Goal: Information Seeking & Learning: Find contact information

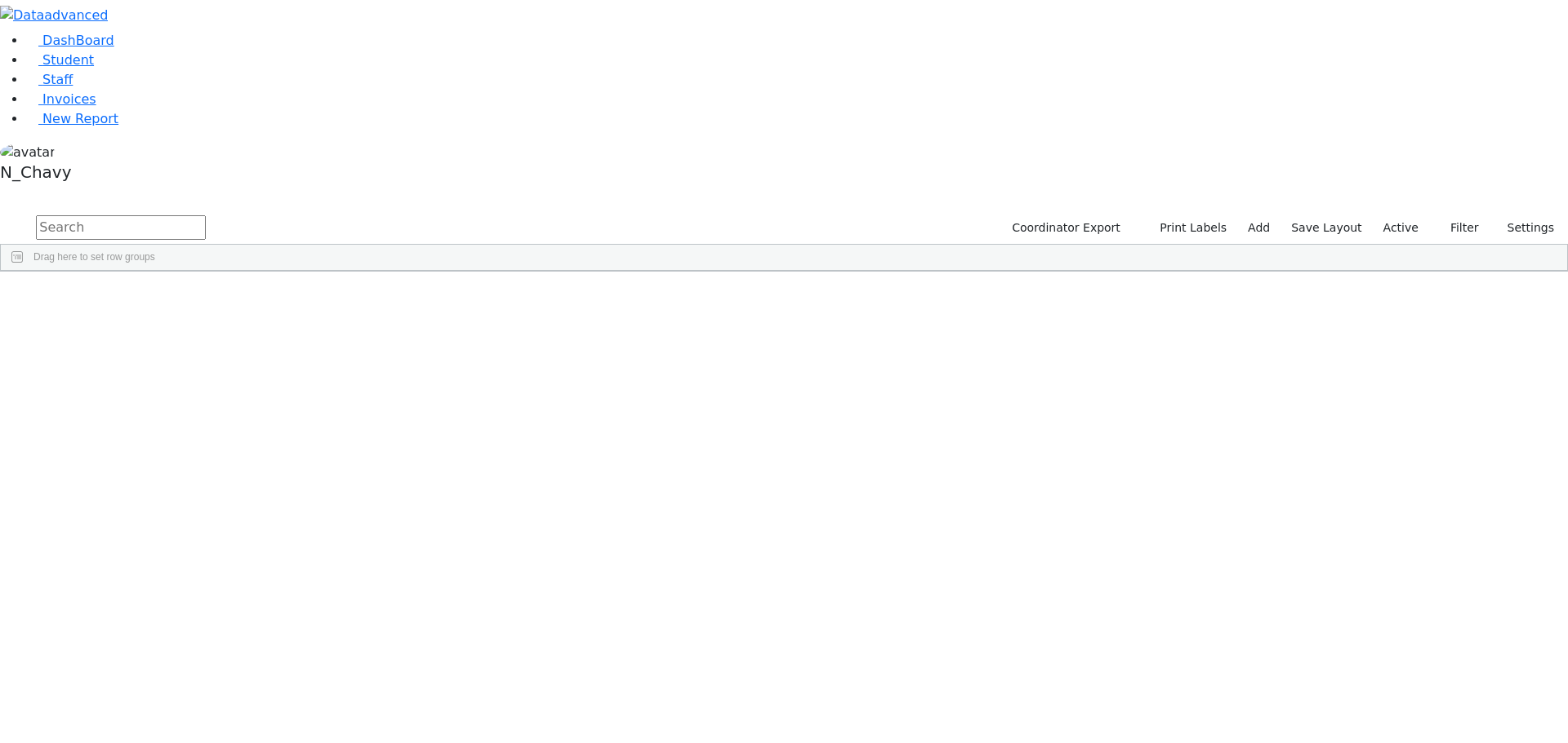
click at [206, 215] on input "text" at bounding box center [120, 228] width 170 height 25
click at [1400, 215] on label "Active" at bounding box center [1401, 228] width 50 height 25
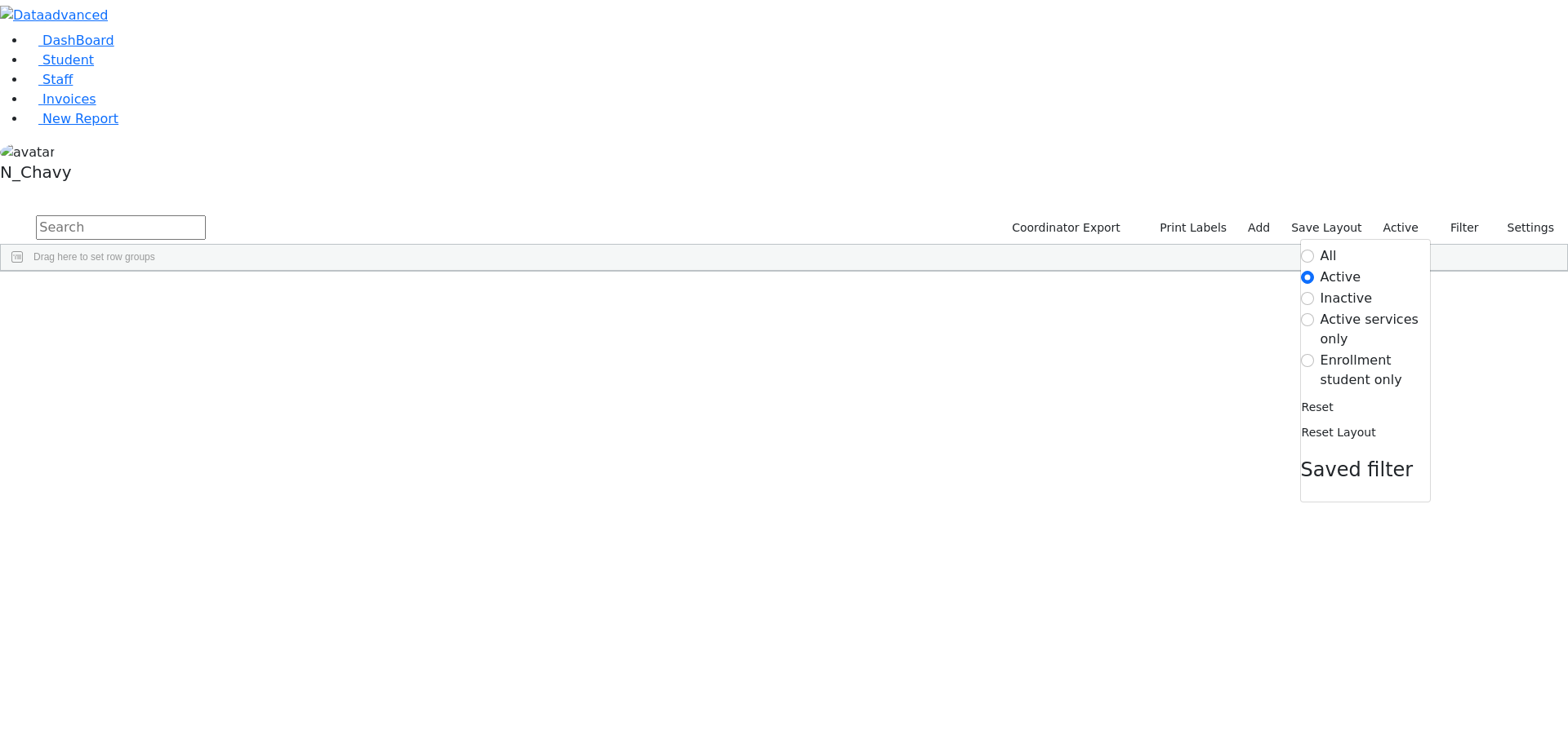
click at [1348, 351] on label "Enrollment student only" at bounding box center [1375, 370] width 110 height 39
click at [1313, 354] on input "Enrollment student only" at bounding box center [1307, 360] width 13 height 13
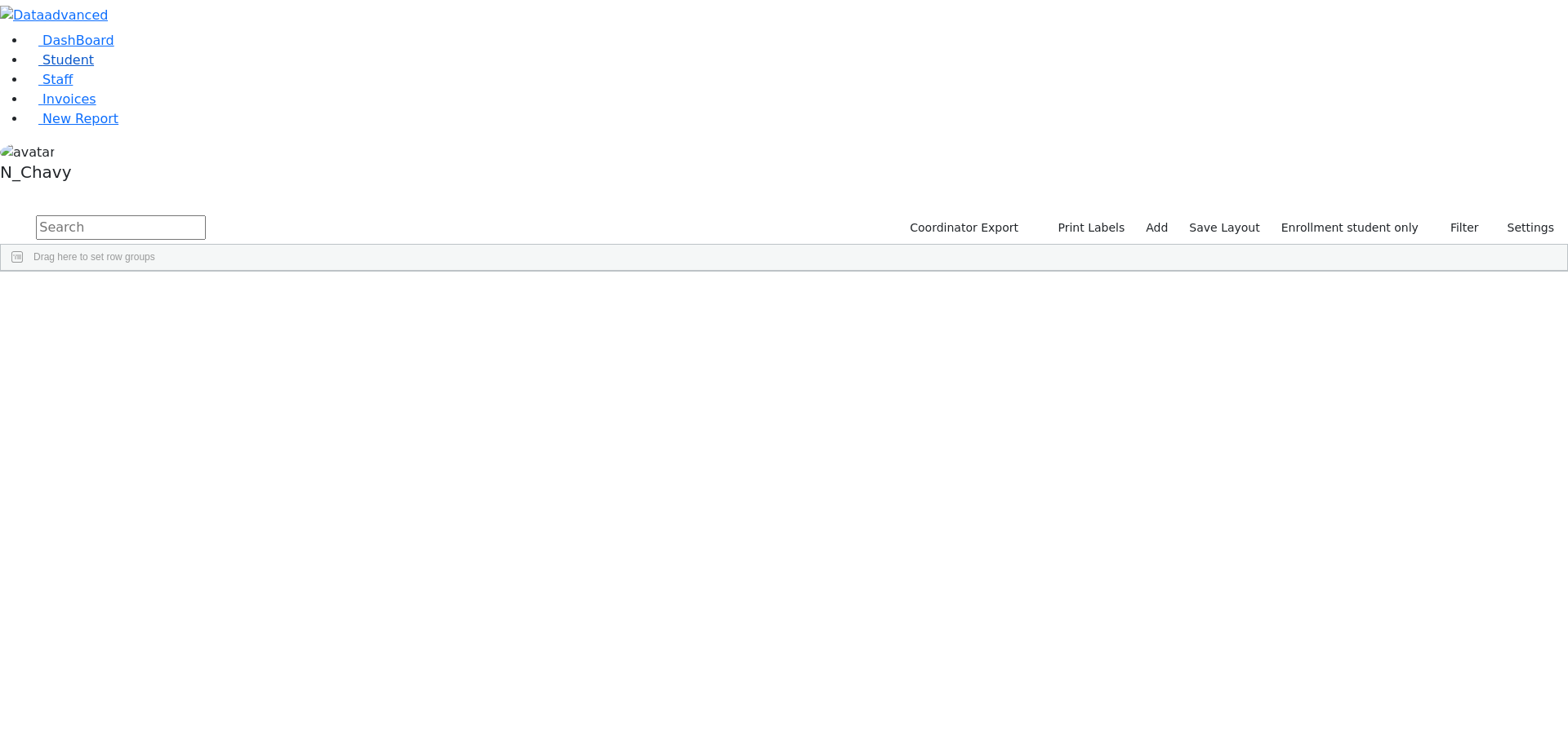
click at [93, 68] on link "Student" at bounding box center [60, 60] width 68 height 15
click at [206, 215] on input "text" at bounding box center [120, 228] width 170 height 25
type input "berkowi"
click at [167, 389] on div "Berkowitz" at bounding box center [126, 400] width 84 height 23
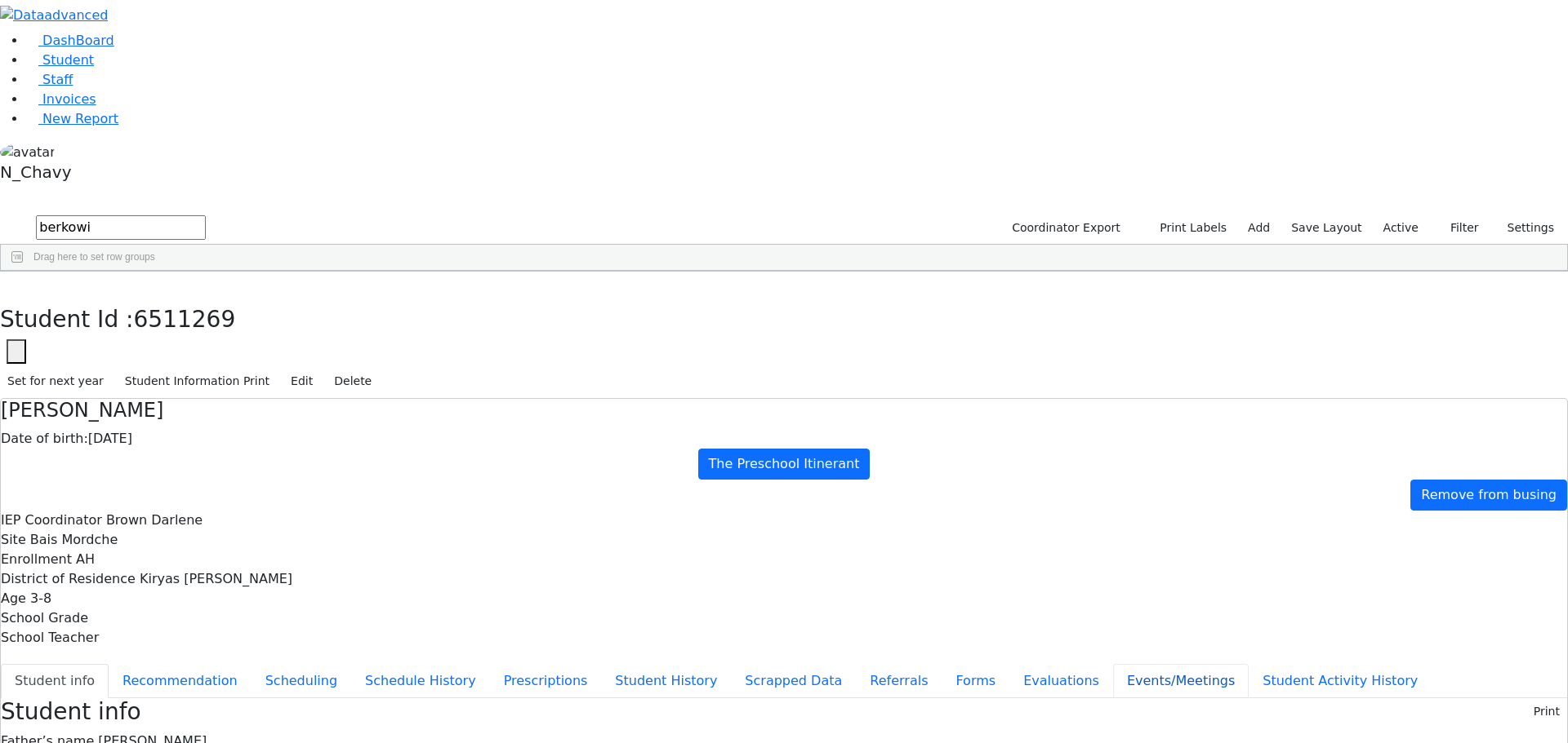
click at [1113, 664] on button "Events/Meetings" at bounding box center [1181, 681] width 135 height 35
click at [109, 664] on button "Student info" at bounding box center [54, 681] width 108 height 35
drag, startPoint x: 635, startPoint y: 231, endPoint x: 829, endPoint y: 285, distance: 201.4
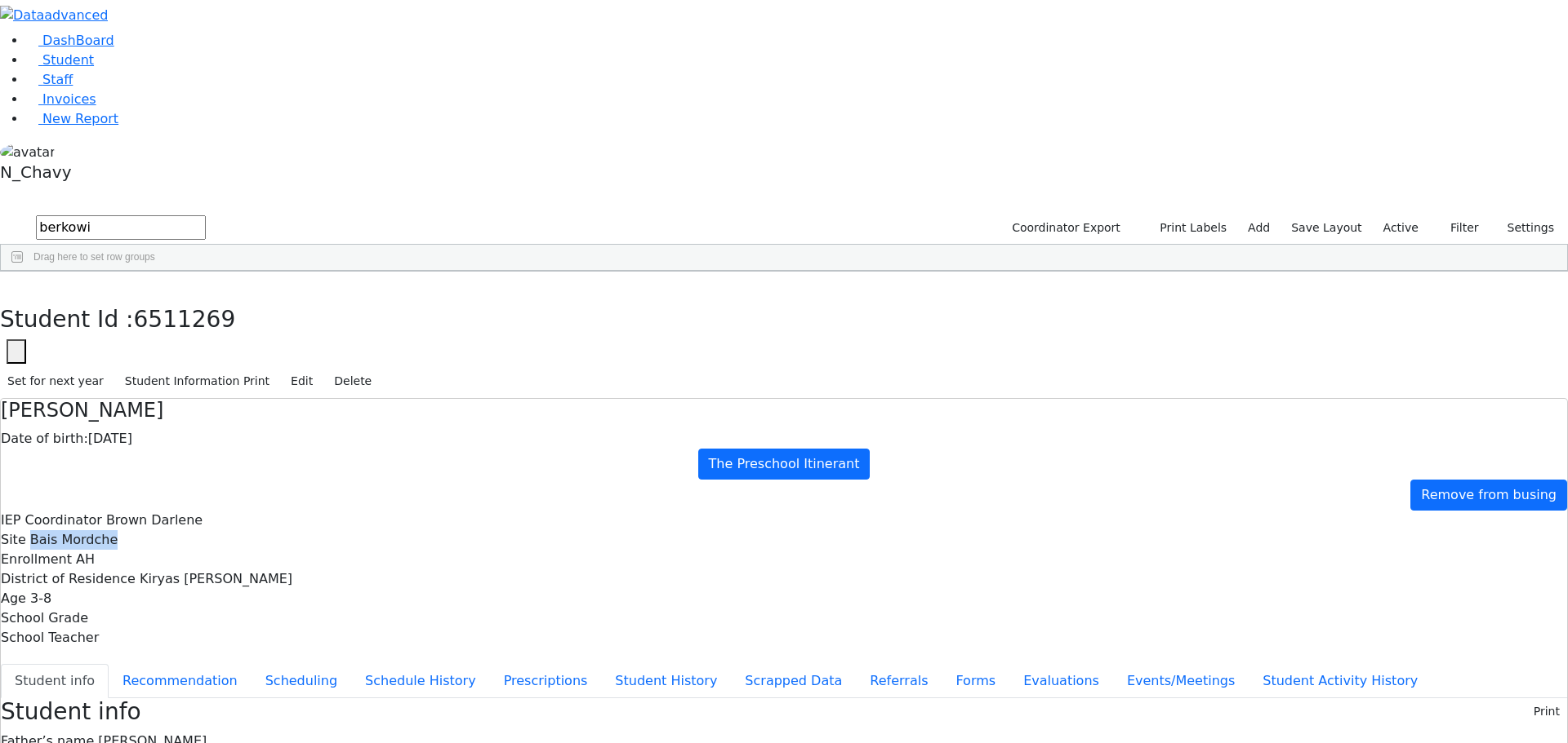
drag, startPoint x: 524, startPoint y: 155, endPoint x: 632, endPoint y: 165, distance: 108.5
click at [632, 530] on div "Site [PERSON_NAME]" at bounding box center [784, 540] width 1566 height 20
drag, startPoint x: 693, startPoint y: 155, endPoint x: 727, endPoint y: 153, distance: 34.1
click at [727, 550] on div "Enrollment AH" at bounding box center [784, 560] width 1566 height 20
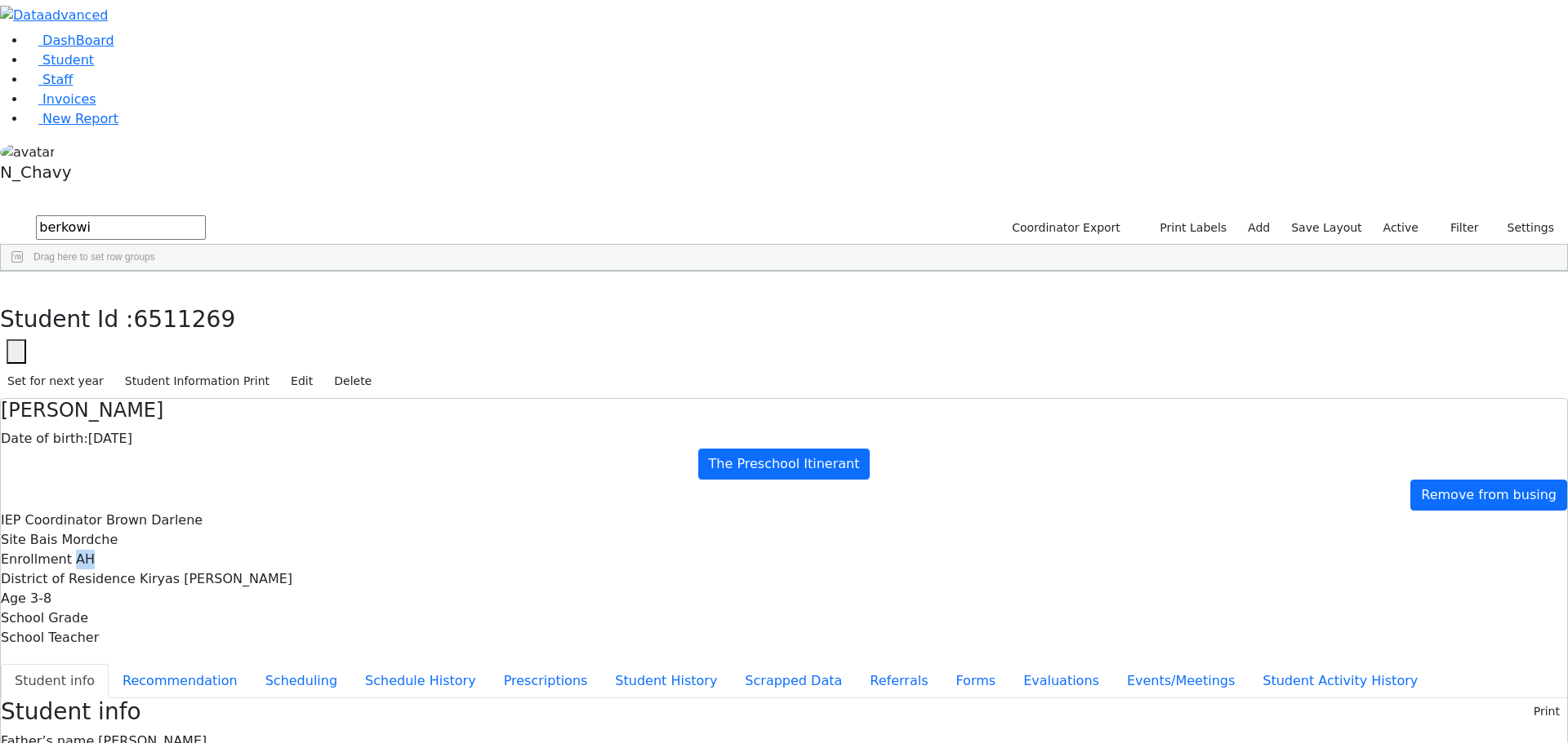
click at [94, 552] on span "AH" at bounding box center [85, 559] width 19 height 15
drag, startPoint x: 865, startPoint y: 152, endPoint x: 976, endPoint y: 150, distance: 111.0
click at [292, 571] on span "Kiryas [PERSON_NAME]" at bounding box center [215, 578] width 152 height 15
drag, startPoint x: 1030, startPoint y: 154, endPoint x: 1058, endPoint y: 154, distance: 28.0
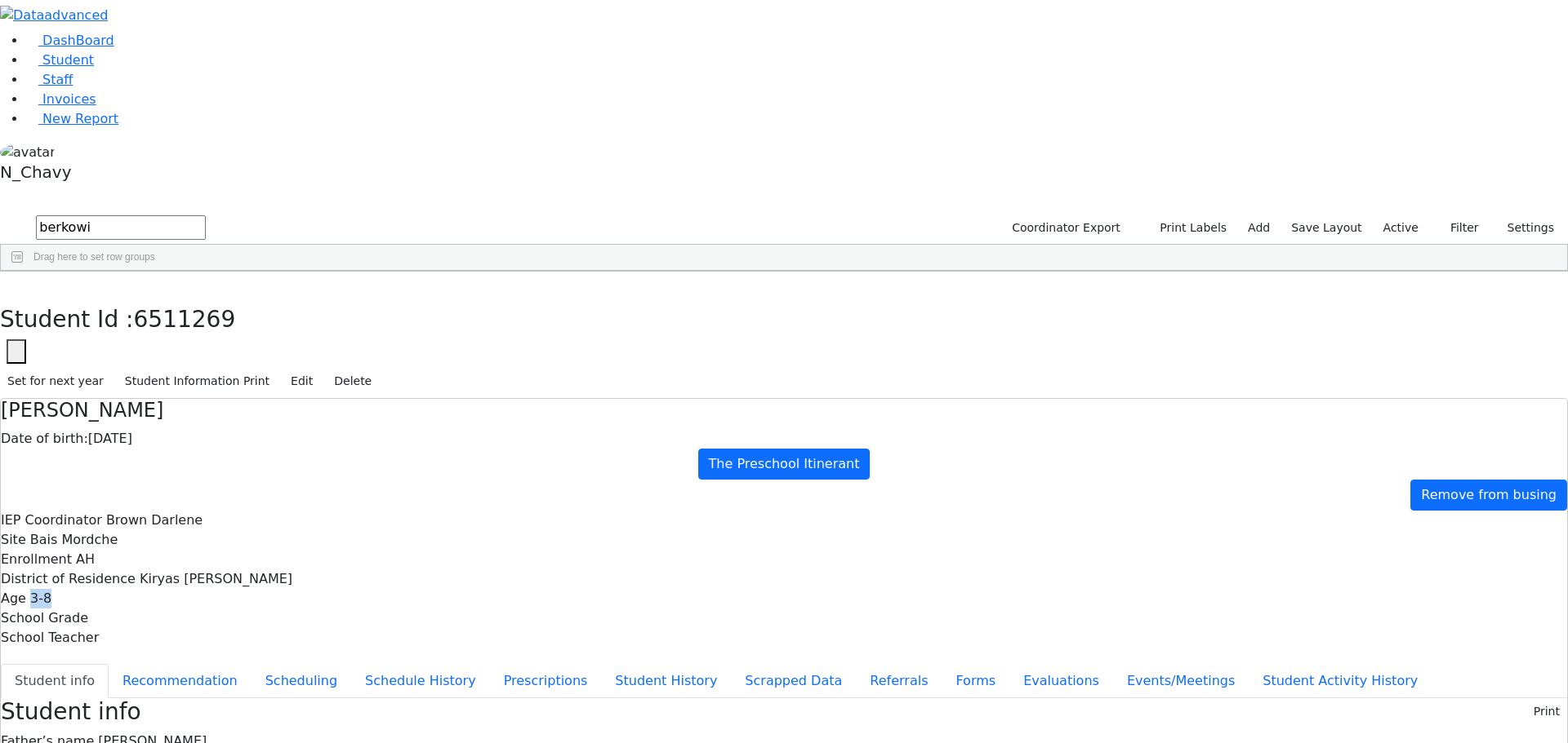
click at [1058, 589] on div "Age [DEMOGRAPHIC_DATA]" at bounding box center [784, 599] width 1566 height 20
click at [52, 591] on span "3-8" at bounding box center [41, 598] width 21 height 15
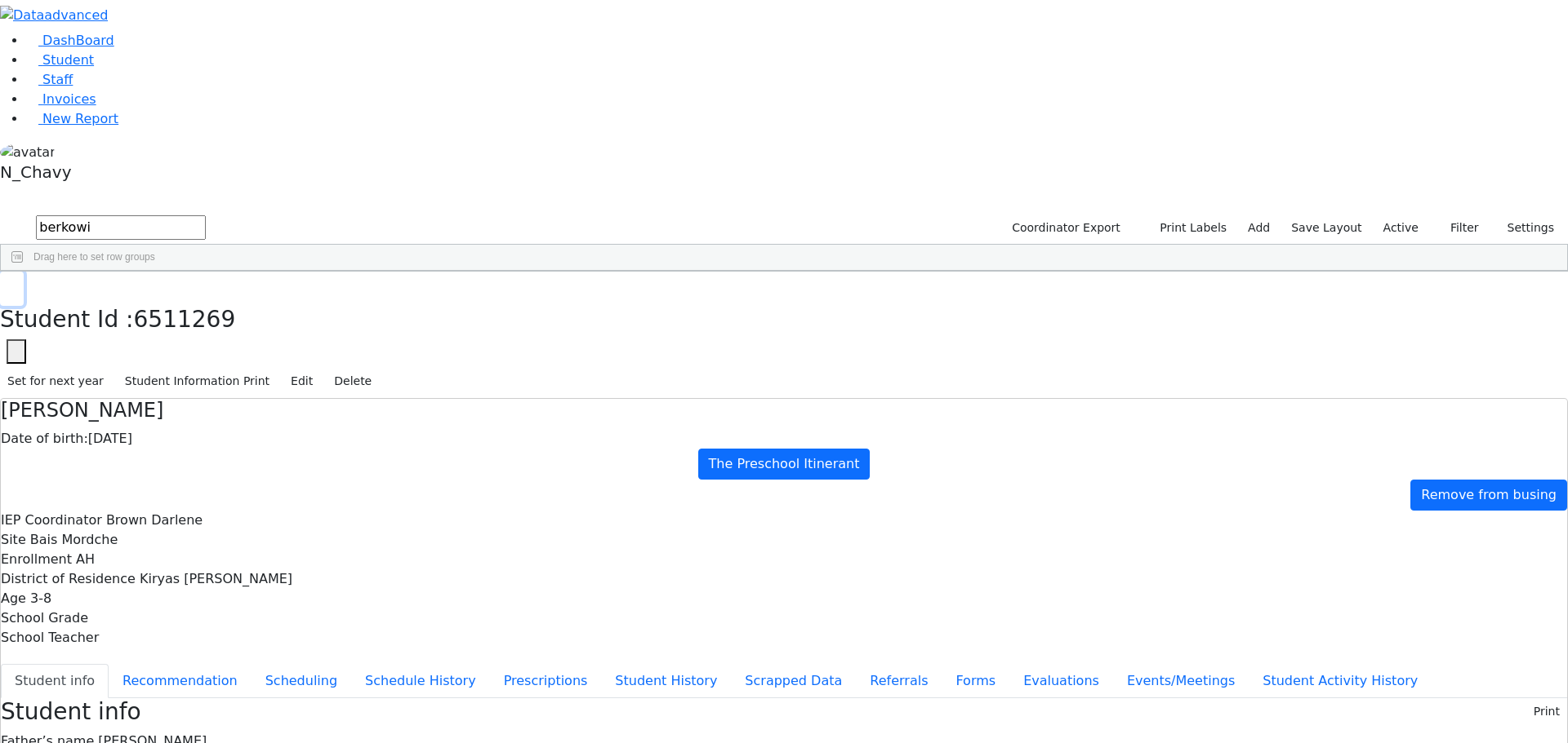
click at [24, 271] on button "button" at bounding box center [12, 288] width 24 height 35
click at [1410, 215] on label "Active" at bounding box center [1401, 228] width 50 height 25
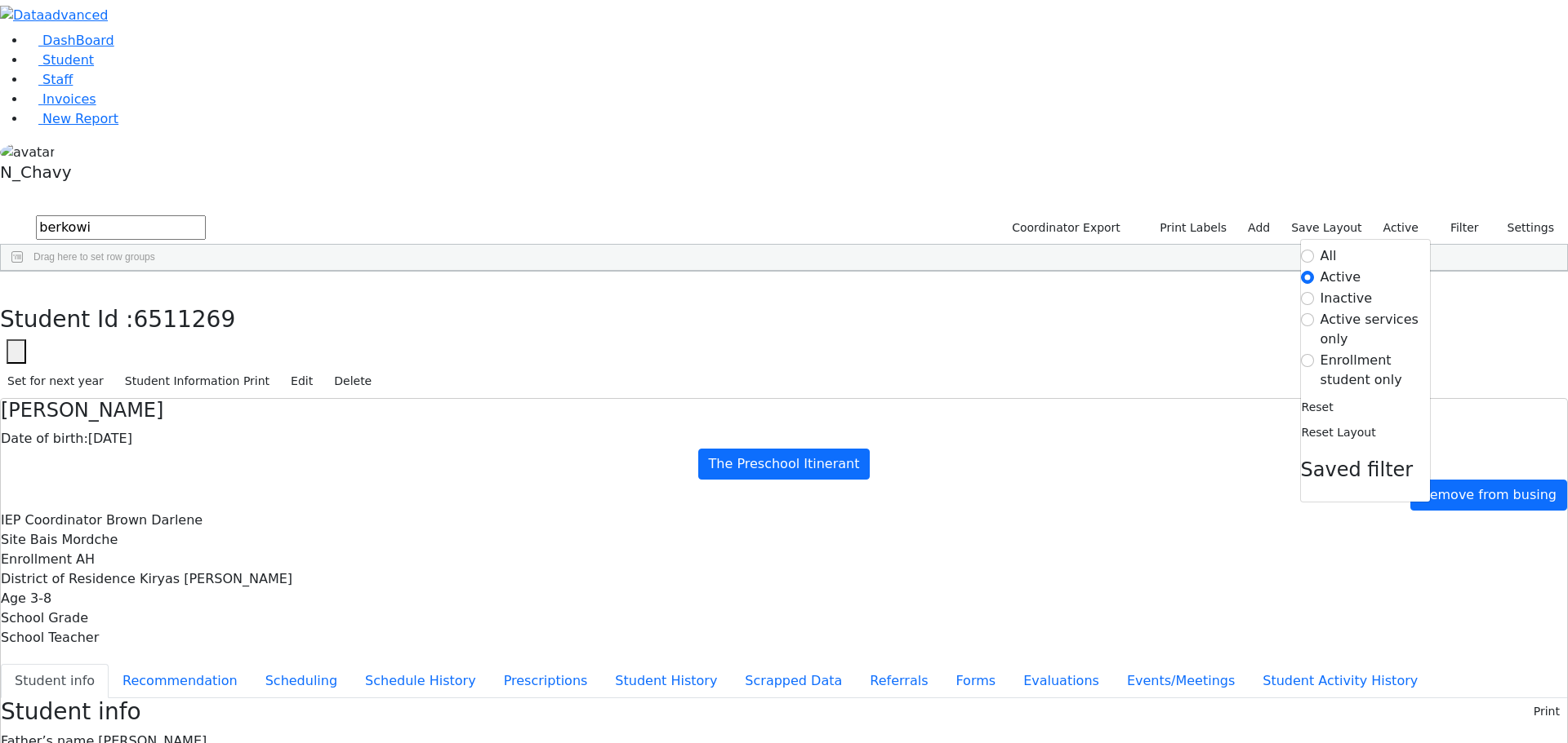
click at [1365, 351] on label "Enrollment student only" at bounding box center [1375, 370] width 110 height 39
click at [1313, 354] on input "Enrollment student only" at bounding box center [1307, 360] width 13 height 13
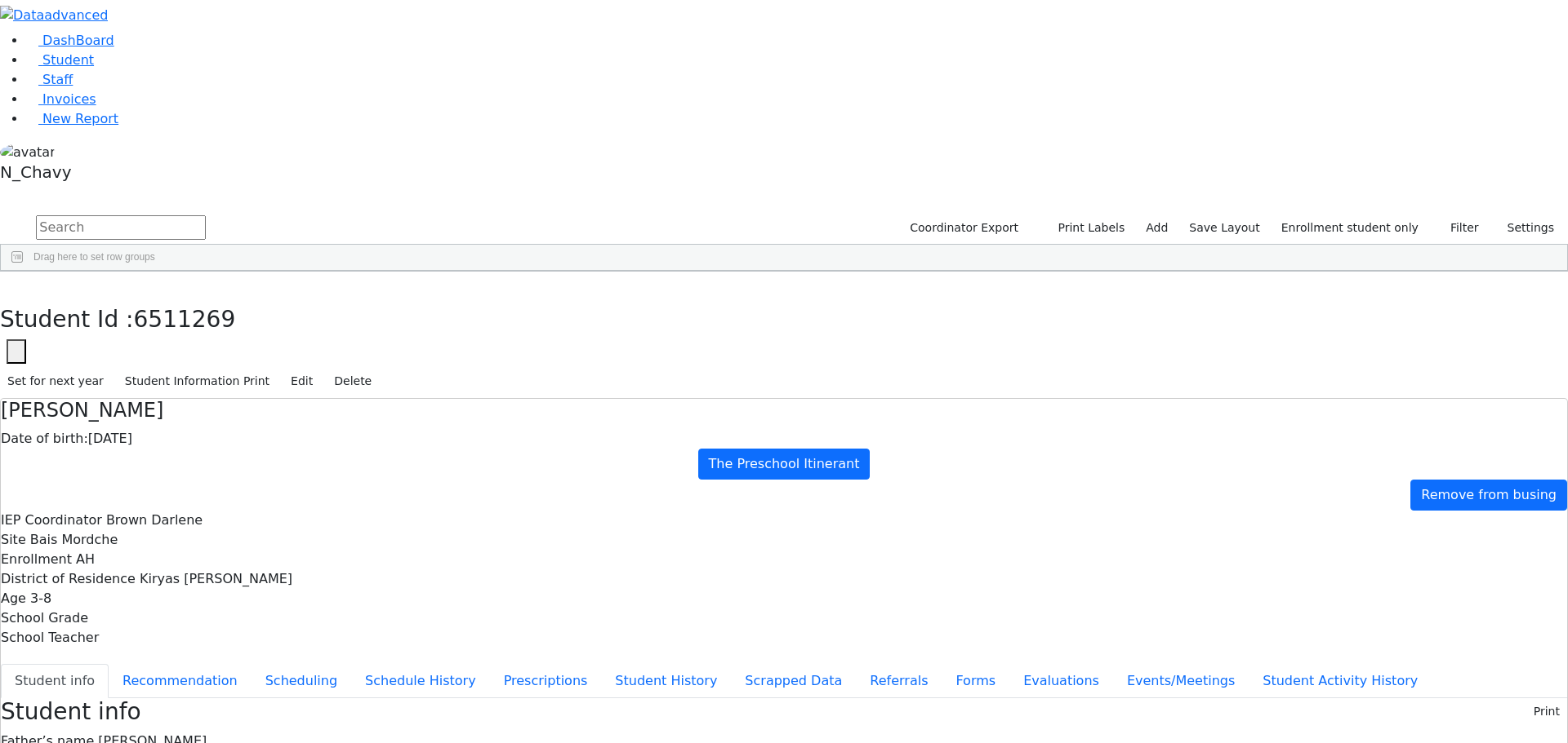
click at [167, 618] on div "[PERSON_NAME]" at bounding box center [126, 629] width 84 height 23
drag, startPoint x: 638, startPoint y: 254, endPoint x: 777, endPoint y: 239, distance: 139.8
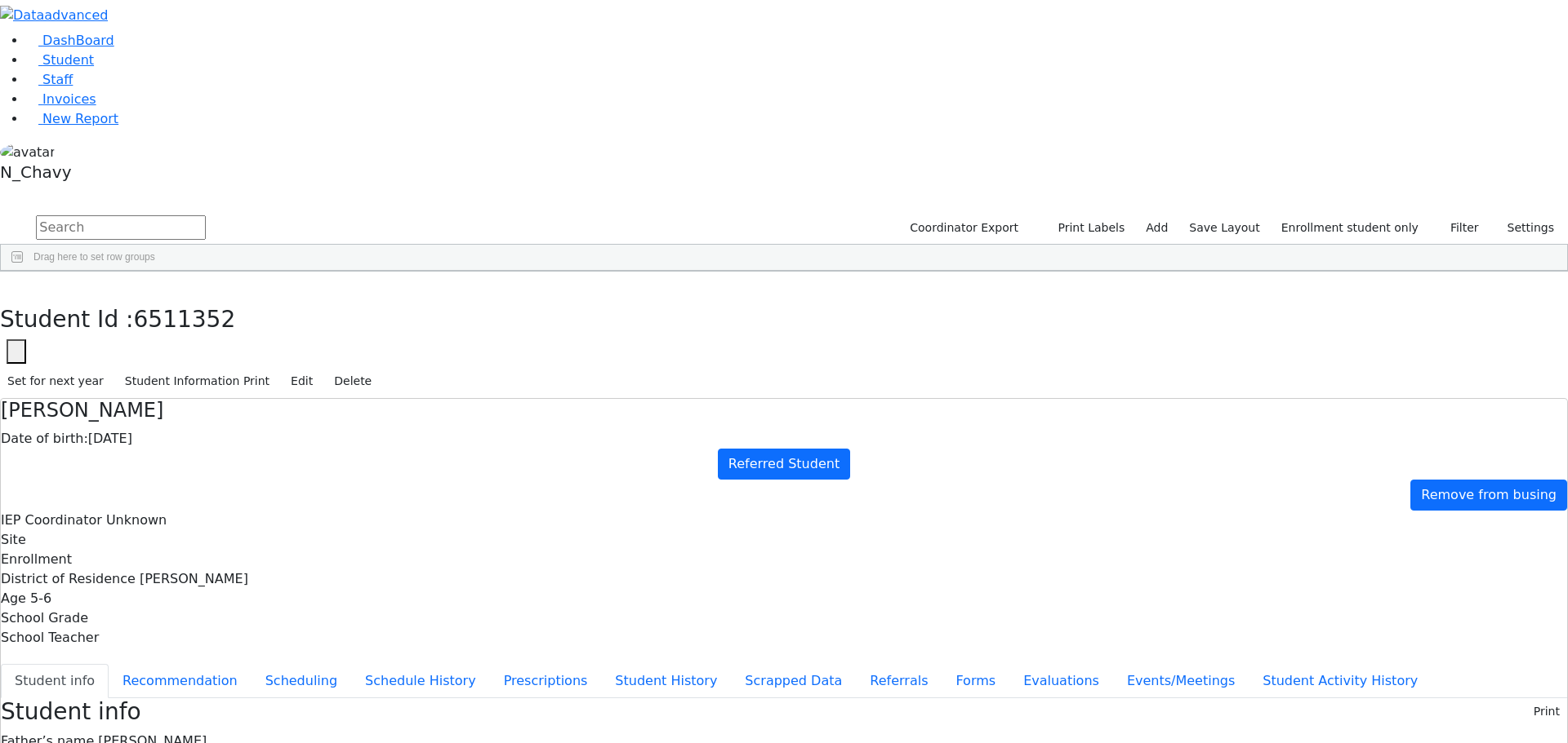
click at [207, 733] on span "[PERSON_NAME]" at bounding box center [152, 740] width 109 height 15
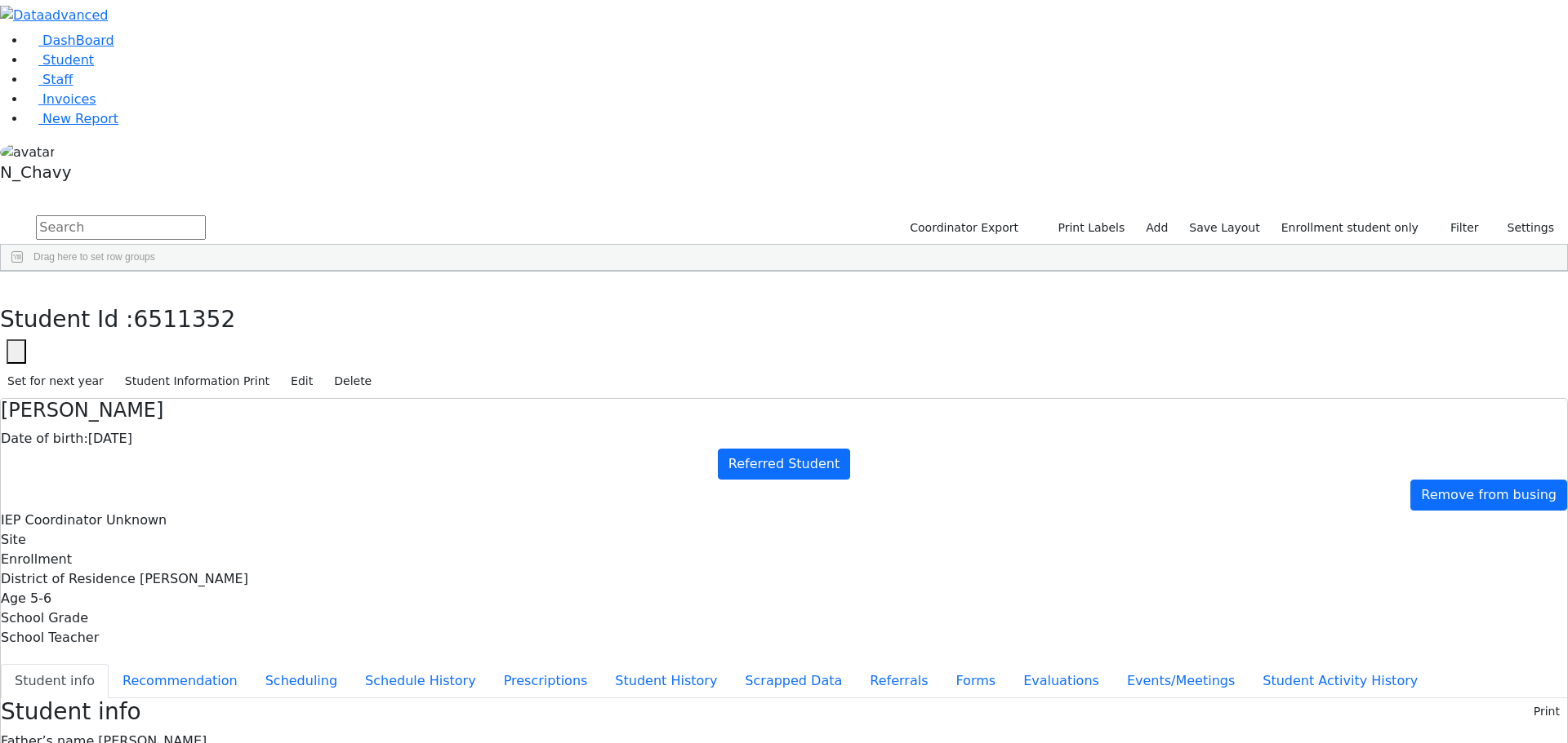
click at [207, 733] on span "[PERSON_NAME]" at bounding box center [152, 740] width 109 height 15
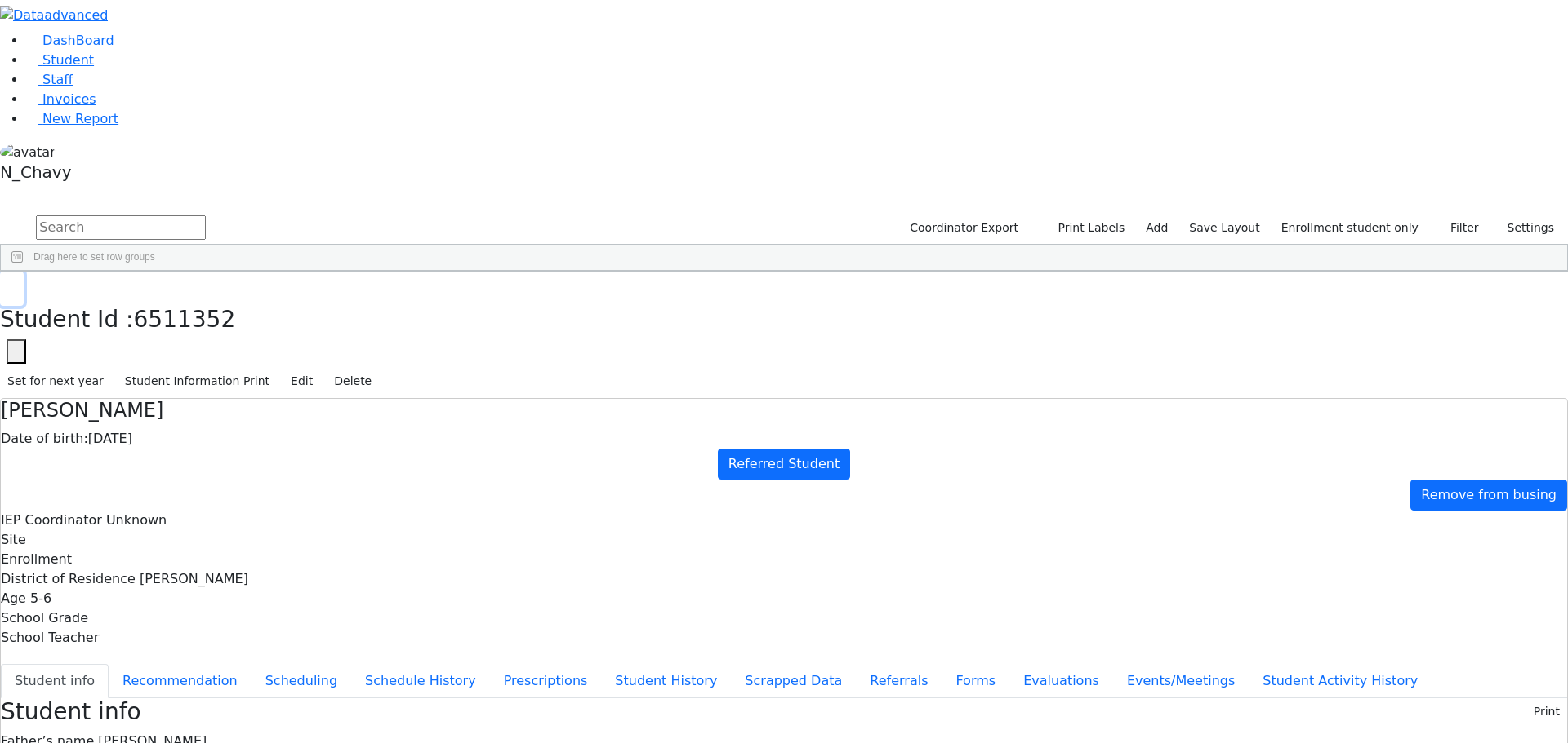
click at [16, 284] on icon "button" at bounding box center [12, 288] width 9 height 10
click at [206, 215] on input "text" at bounding box center [120, 228] width 170 height 25
type input "p"
type input "[DEMOGRAPHIC_DATA]"
click at [73, 87] on link "Staff" at bounding box center [49, 79] width 46 height 15
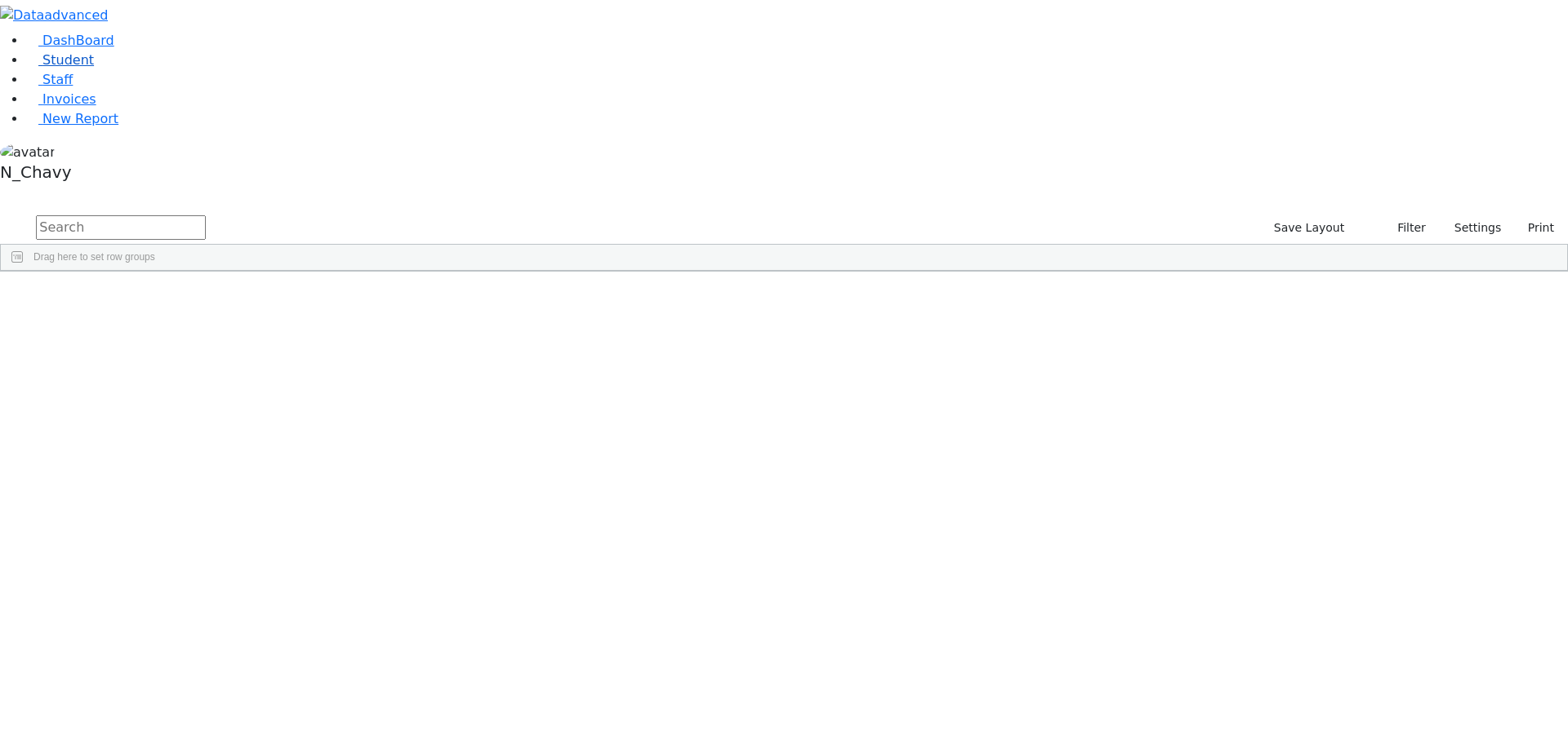
click at [93, 68] on link "Student" at bounding box center [60, 60] width 68 height 15
click at [206, 215] on input "text" at bounding box center [120, 228] width 170 height 25
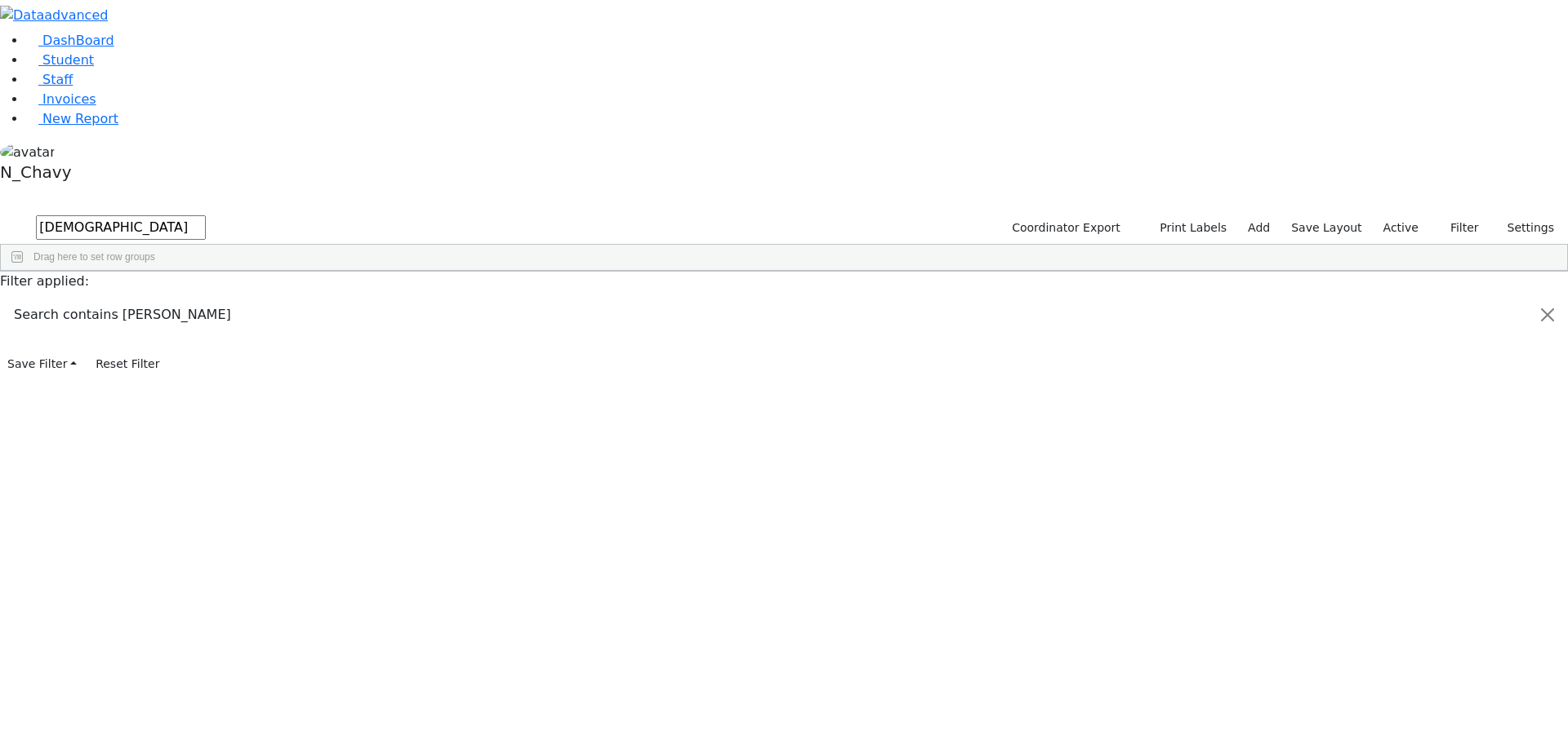
type input "[DEMOGRAPHIC_DATA]"
click at [167, 298] on div "Gottesman" at bounding box center [126, 310] width 84 height 23
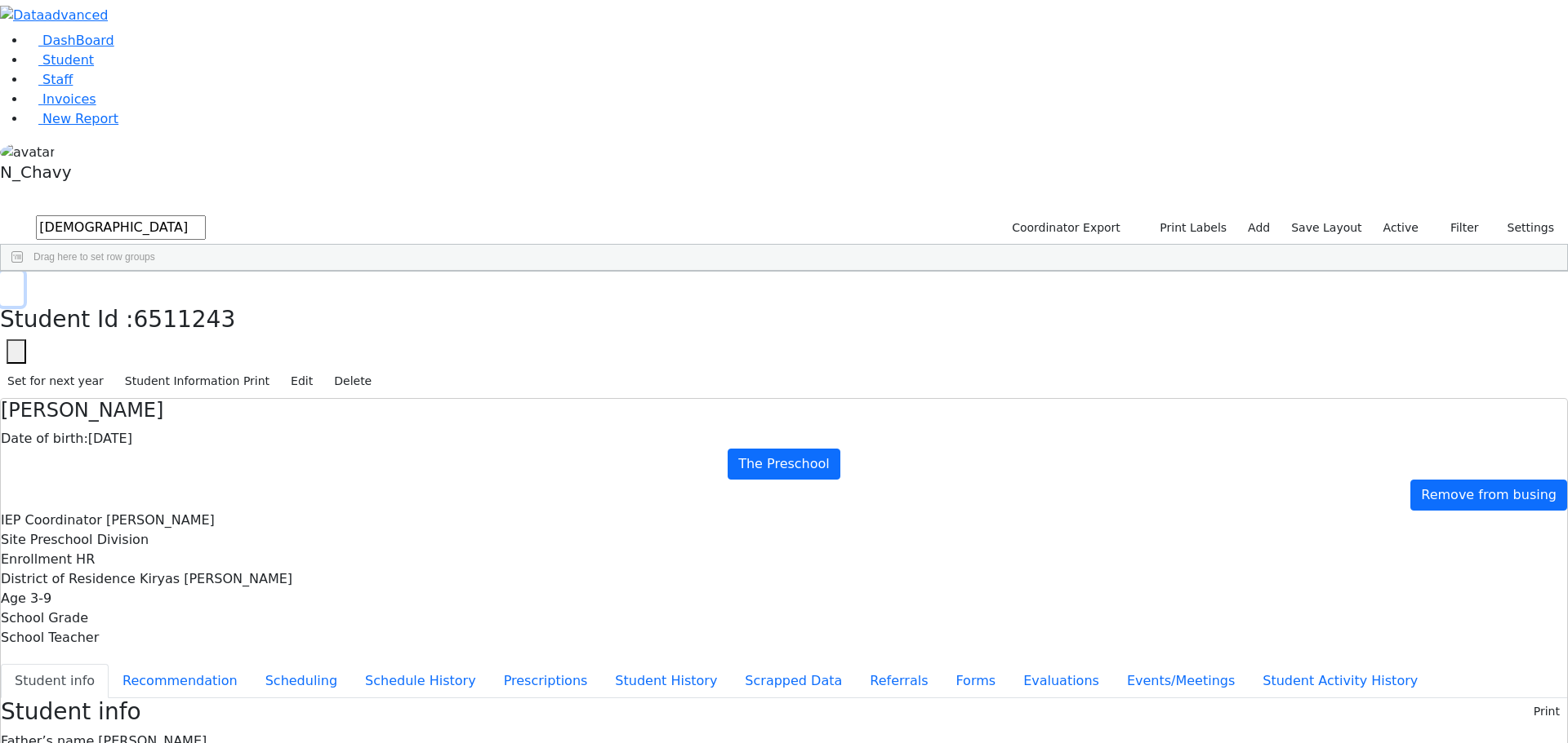
click at [24, 271] on button "button" at bounding box center [12, 288] width 24 height 35
click at [1404, 215] on label "Active" at bounding box center [1401, 228] width 50 height 25
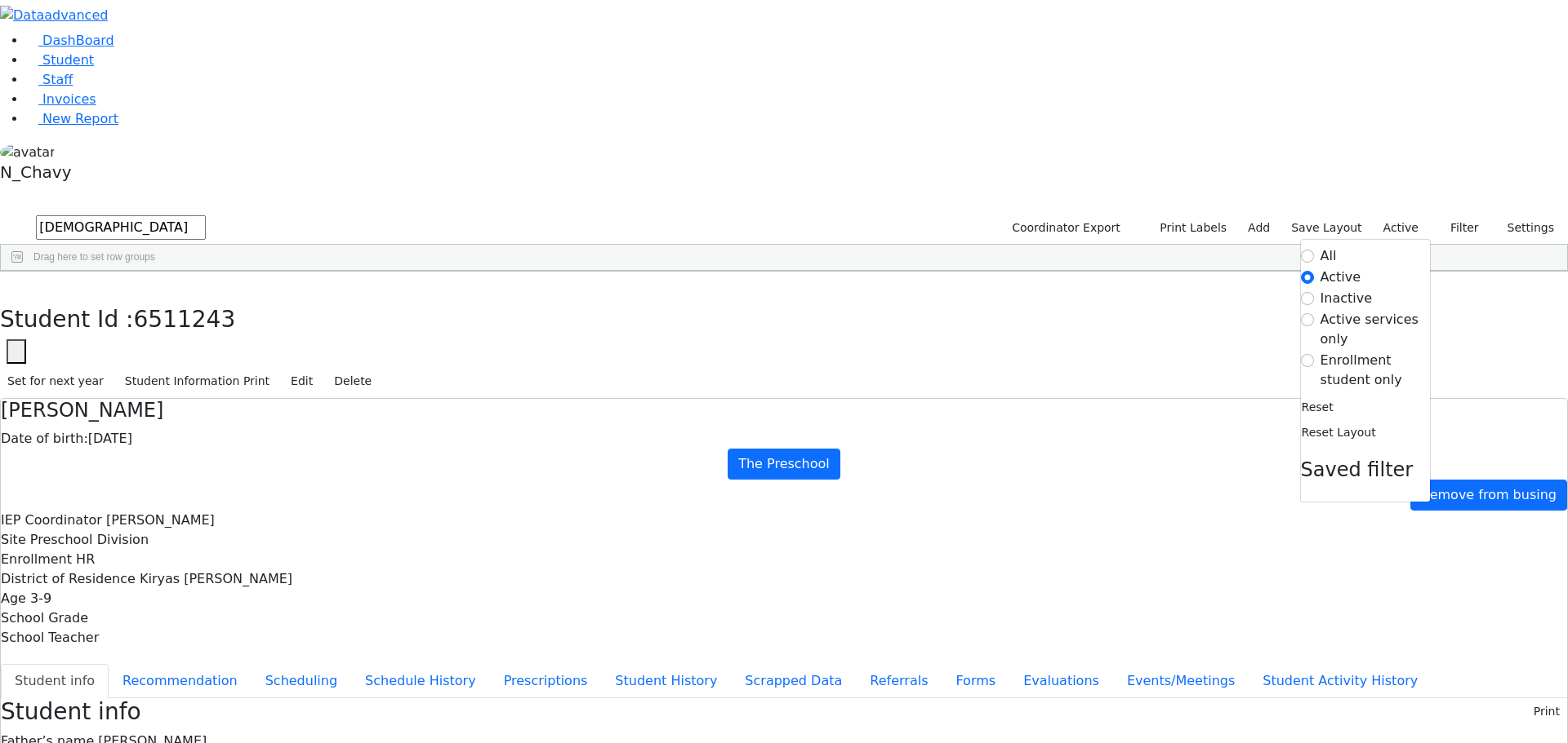
click at [1369, 351] on label "Enrollment student only" at bounding box center [1375, 370] width 110 height 39
click at [1313, 354] on input "Enrollment student only" at bounding box center [1307, 360] width 13 height 13
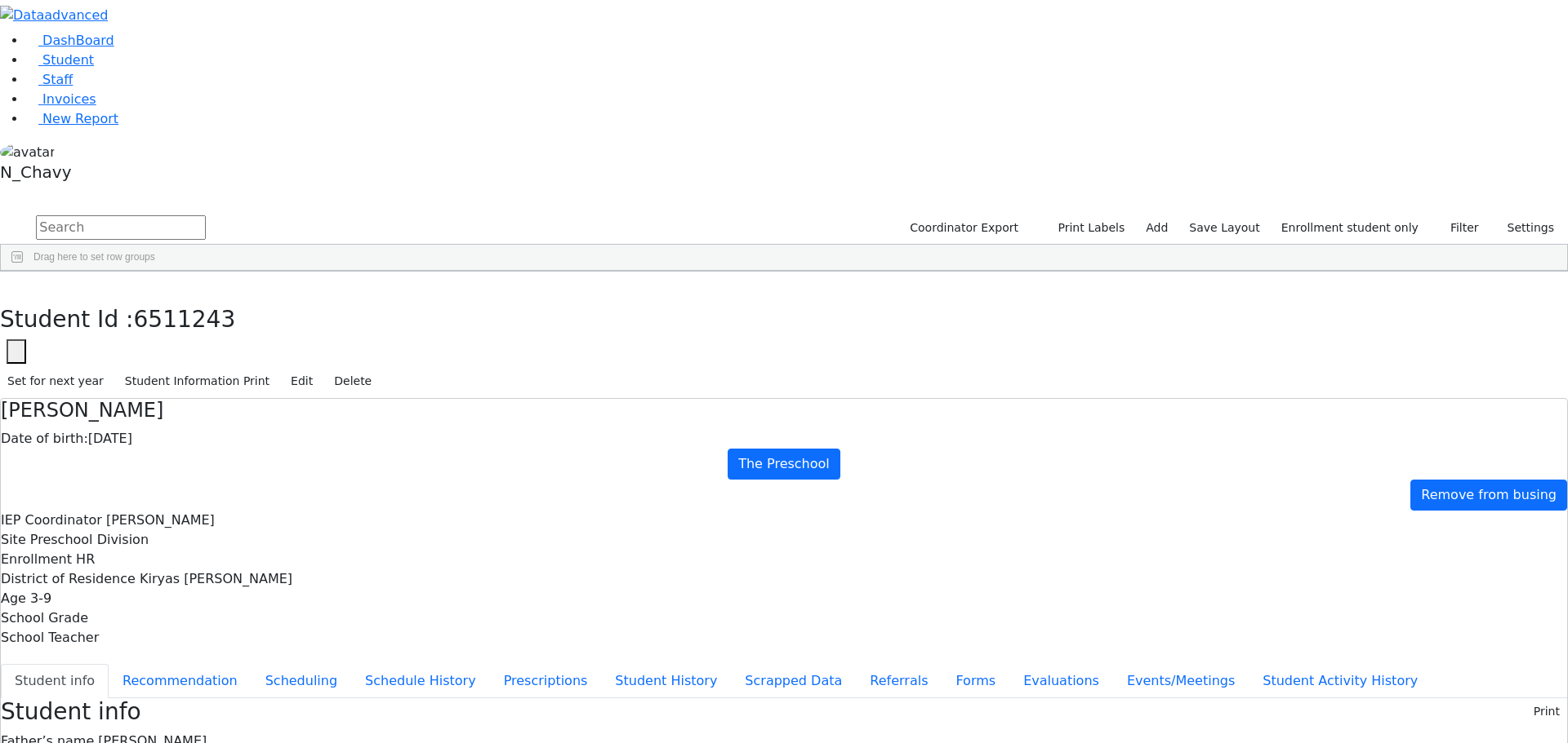
click at [167, 367] on div "[PERSON_NAME]" at bounding box center [126, 378] width 84 height 23
drag, startPoint x: 858, startPoint y: 642, endPoint x: 952, endPoint y: 631, distance: 94.6
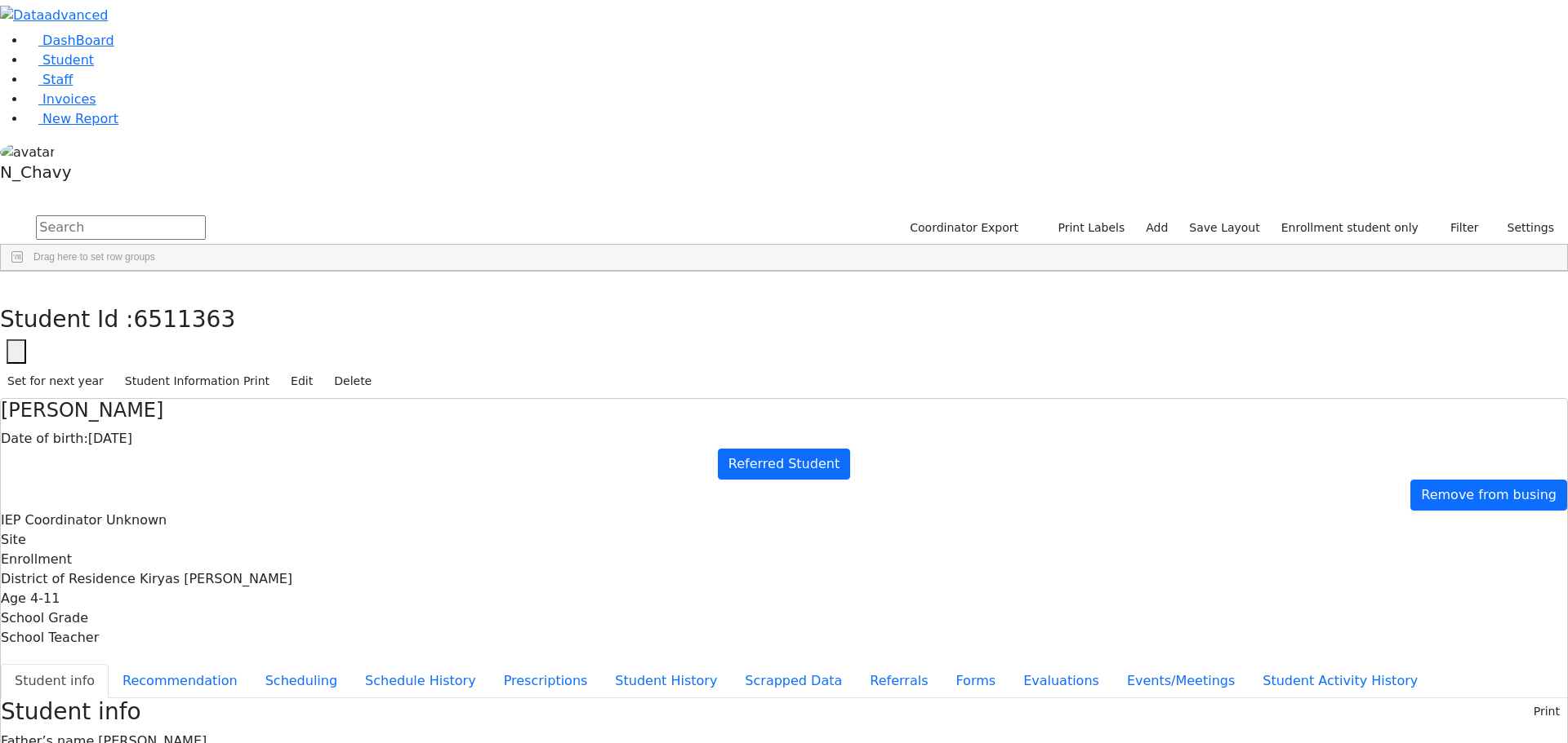
drag, startPoint x: 856, startPoint y: 647, endPoint x: 961, endPoint y: 625, distance: 107.3
click at [856, 664] on button "Referrals" at bounding box center [898, 681] width 85 height 35
click at [24, 271] on button "button" at bounding box center [12, 288] width 24 height 35
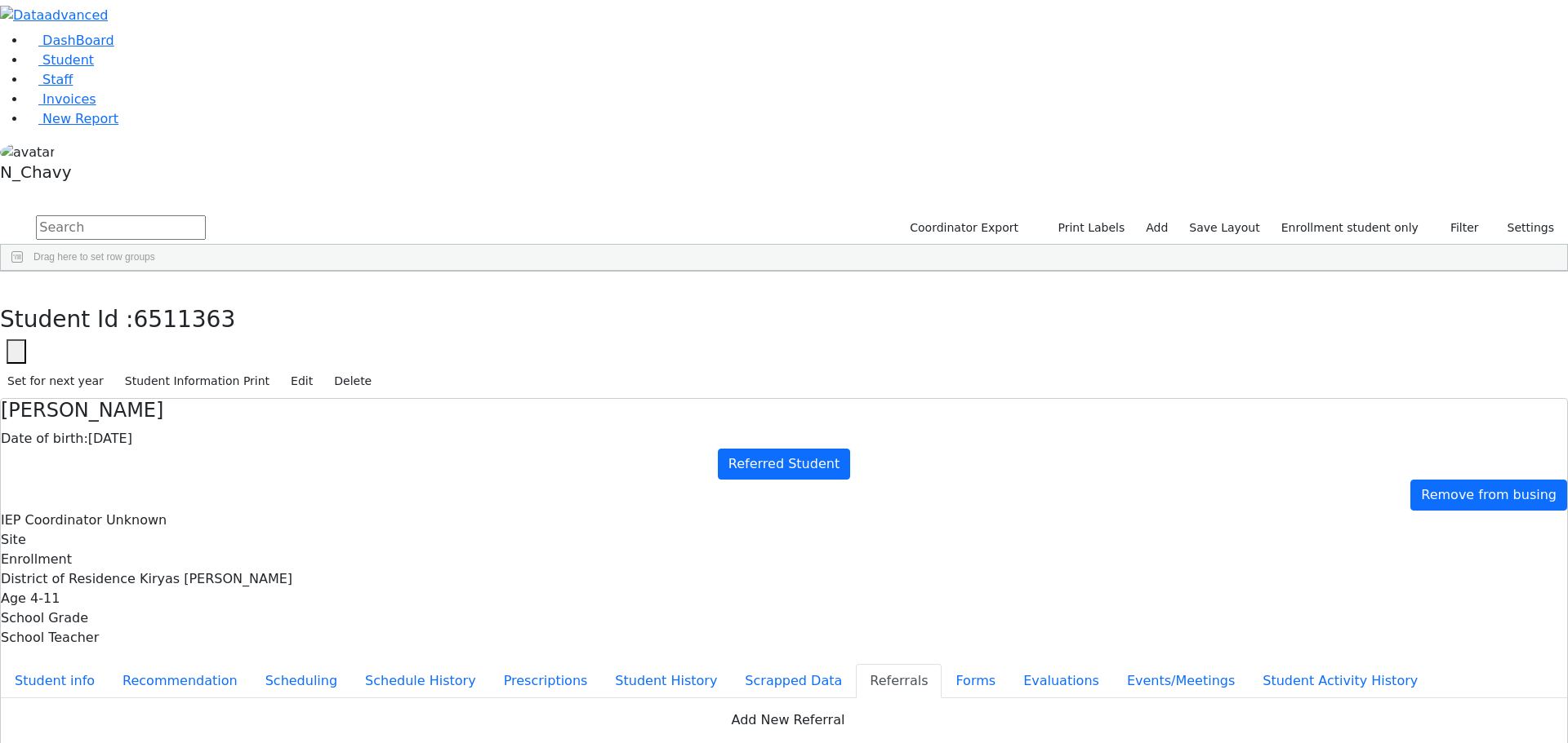
click at [167, 526] on div "[PERSON_NAME]" at bounding box center [126, 537] width 84 height 23
click at [24, 271] on button "button" at bounding box center [12, 288] width 24 height 35
